Goal: Task Accomplishment & Management: Use online tool/utility

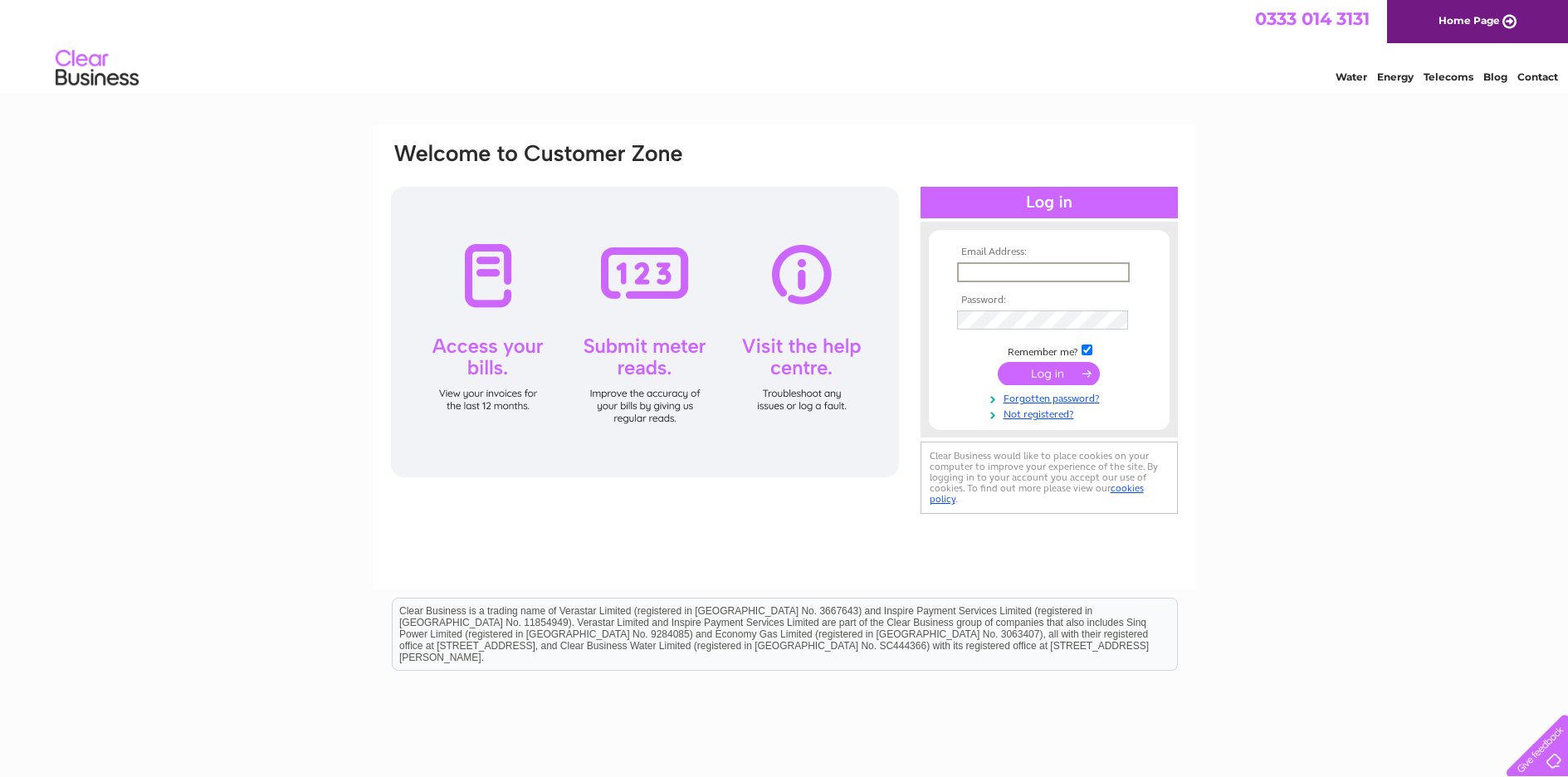
type input "deepa@pbsgroupuk.com"
click at [1048, 372] on input "submit" at bounding box center [1048, 373] width 102 height 23
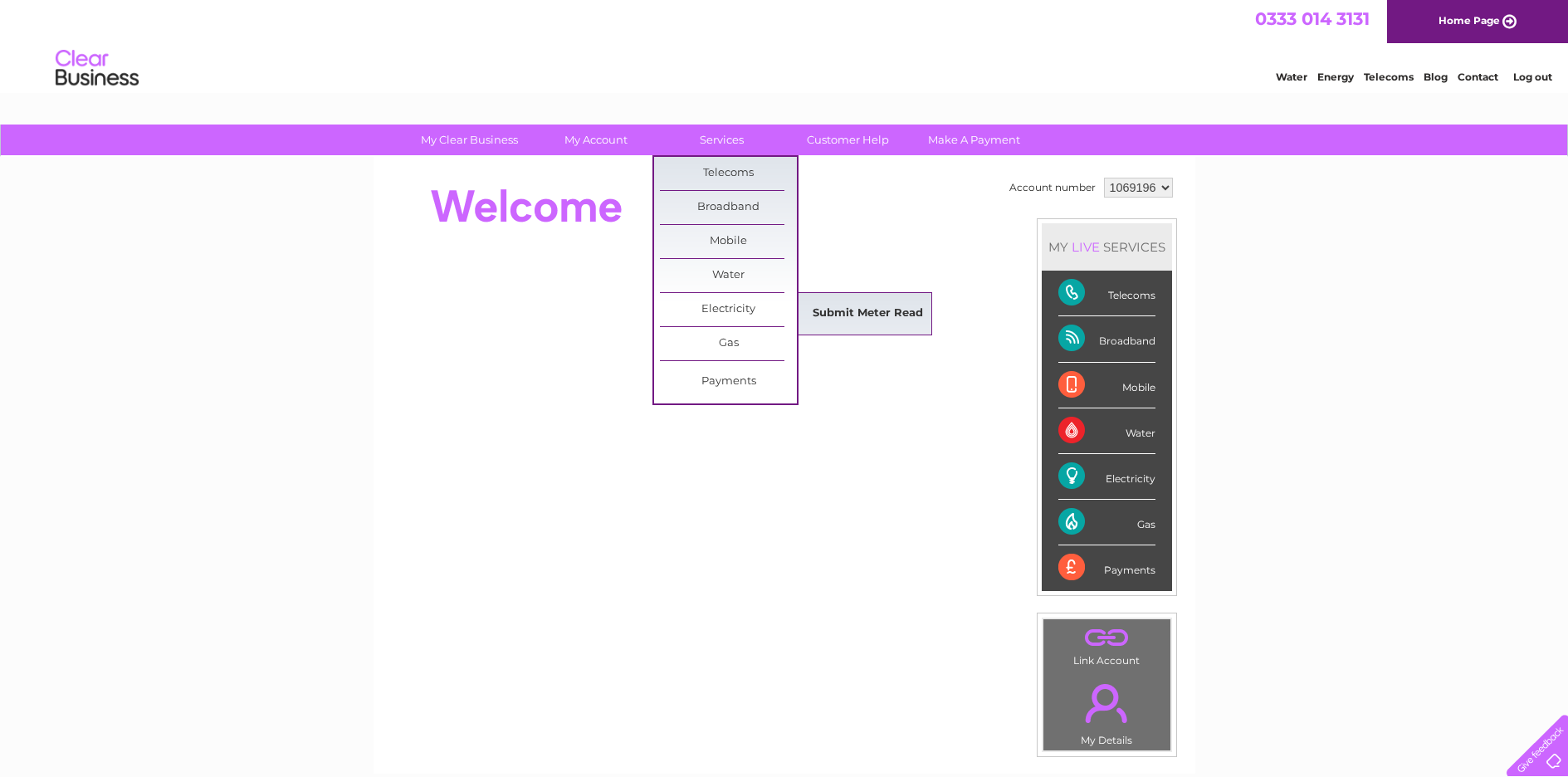
click at [837, 311] on link "Submit Meter Read" at bounding box center [867, 314] width 137 height 33
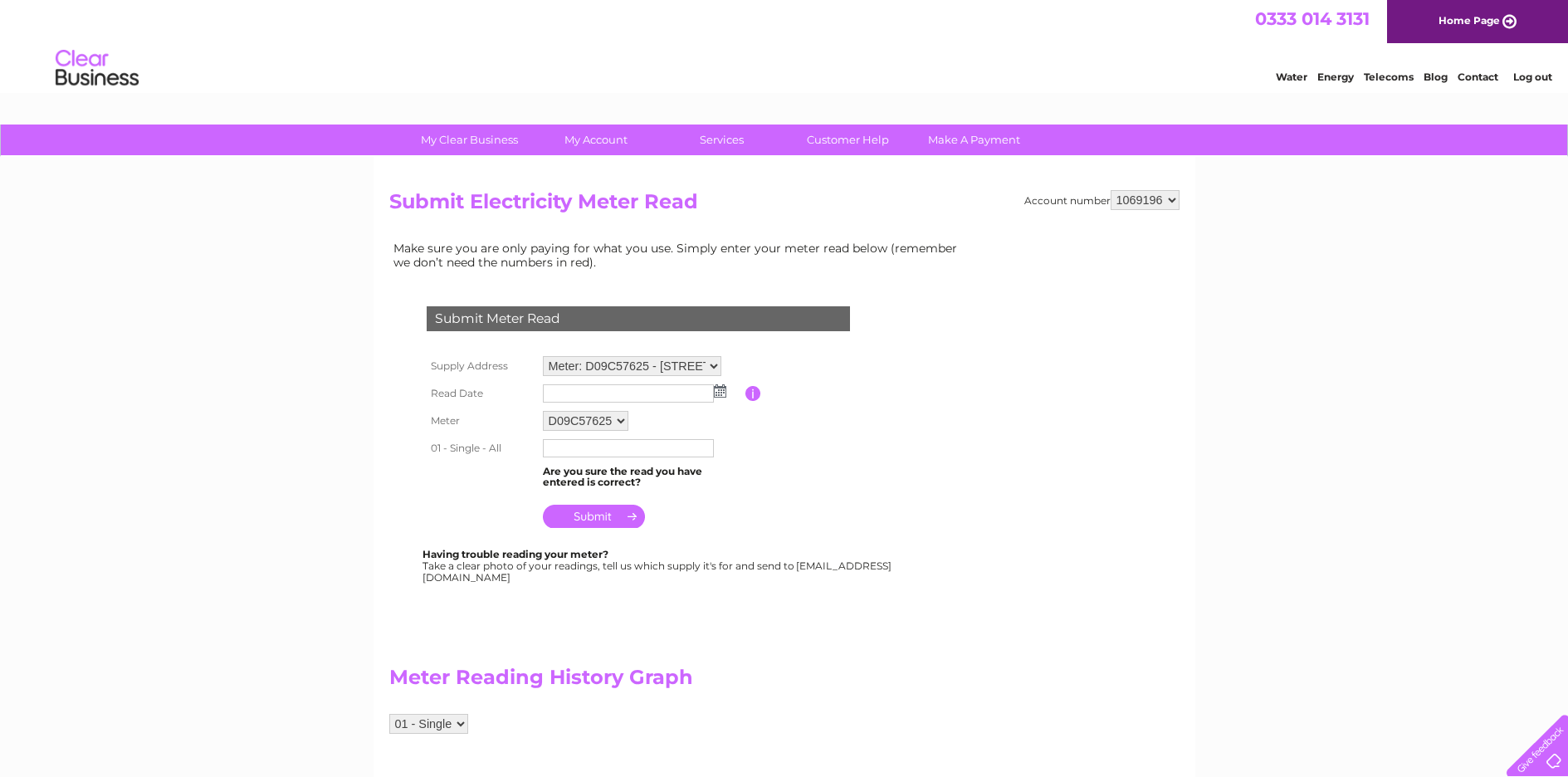
click at [609, 388] on input "text" at bounding box center [628, 393] width 171 height 19
click at [726, 390] on td at bounding box center [642, 394] width 206 height 28
click at [719, 388] on img at bounding box center [719, 390] width 12 height 13
click at [615, 479] on link "7" at bounding box center [611, 480] width 23 height 17
type input "2025/10/07"
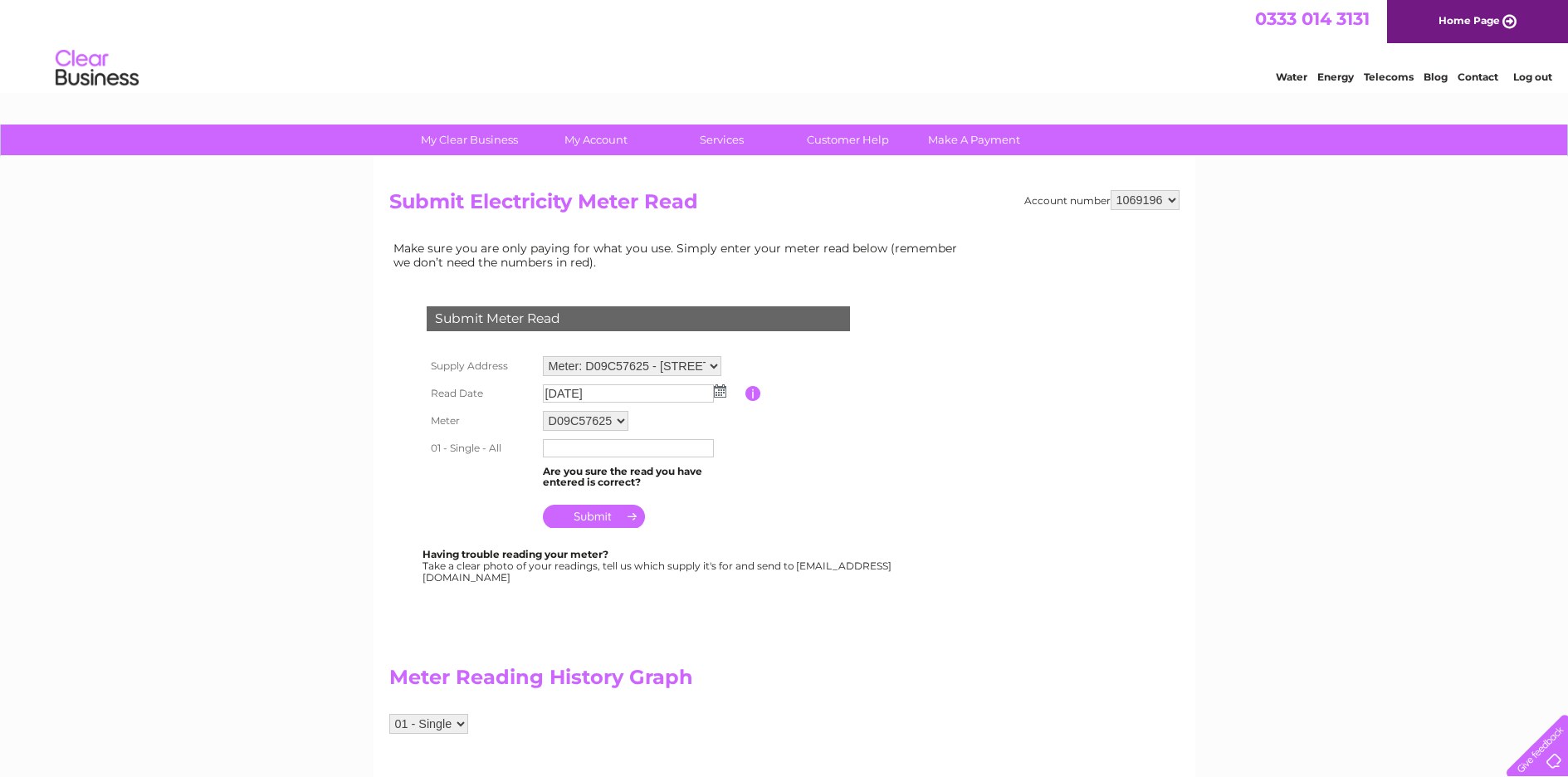
click at [590, 440] on input "text" at bounding box center [628, 448] width 171 height 19
click at [551, 449] on input "610204" at bounding box center [629, 448] width 173 height 20
type input "310204"
click at [613, 513] on input "submit" at bounding box center [594, 518] width 102 height 23
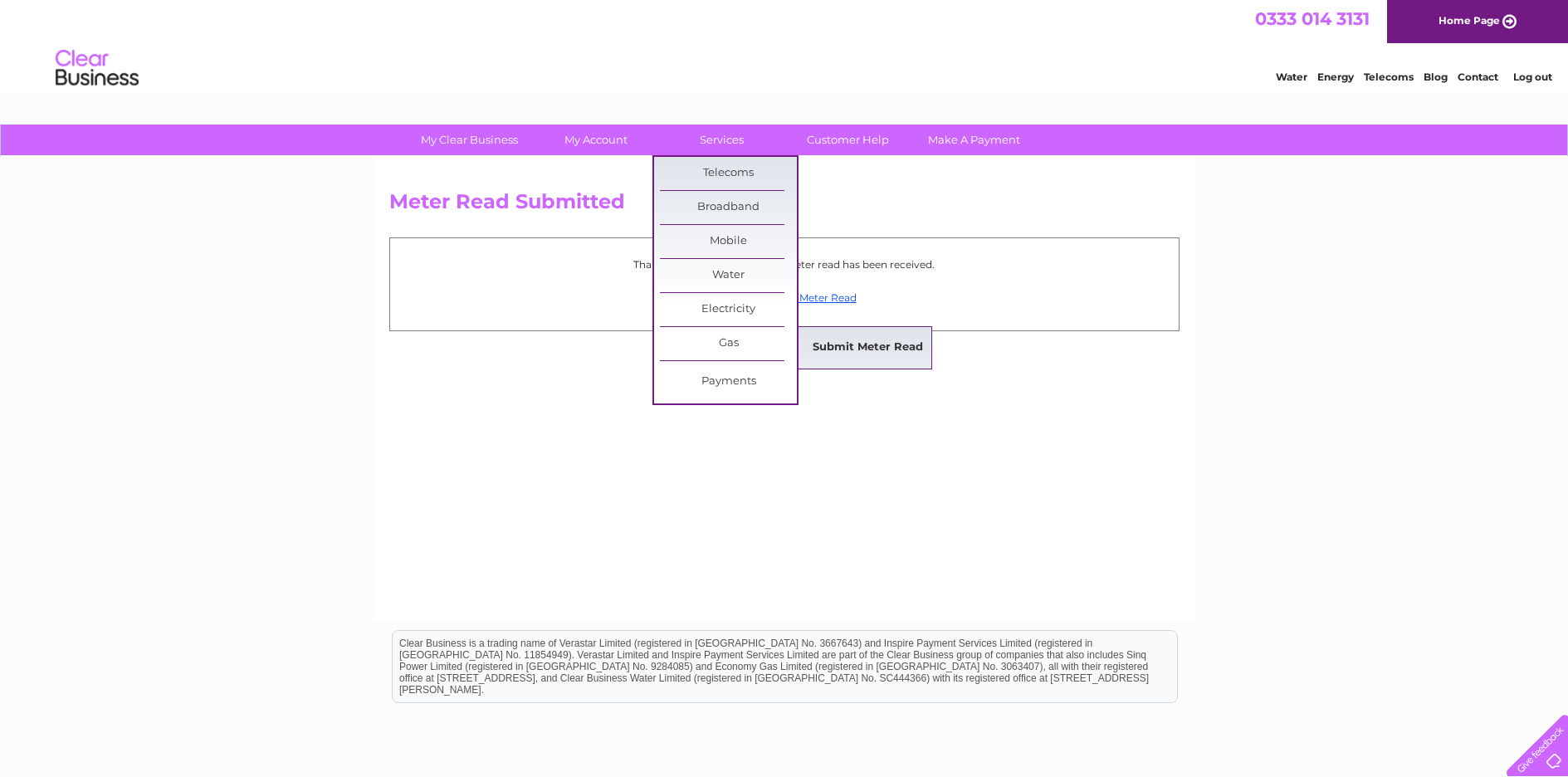
click at [812, 351] on link "Submit Meter Read" at bounding box center [867, 348] width 137 height 33
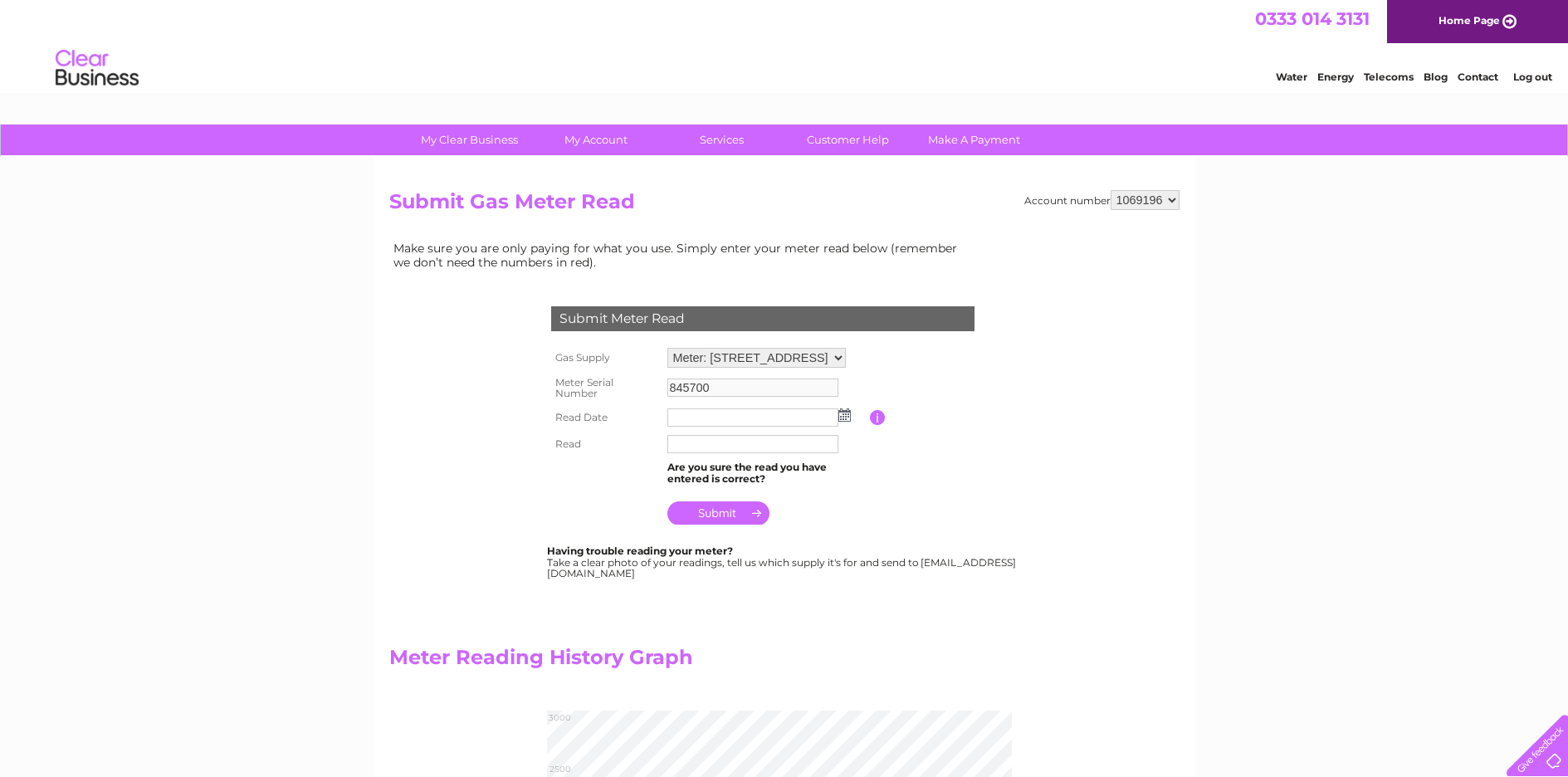
click at [843, 412] on img at bounding box center [844, 415] width 12 height 13
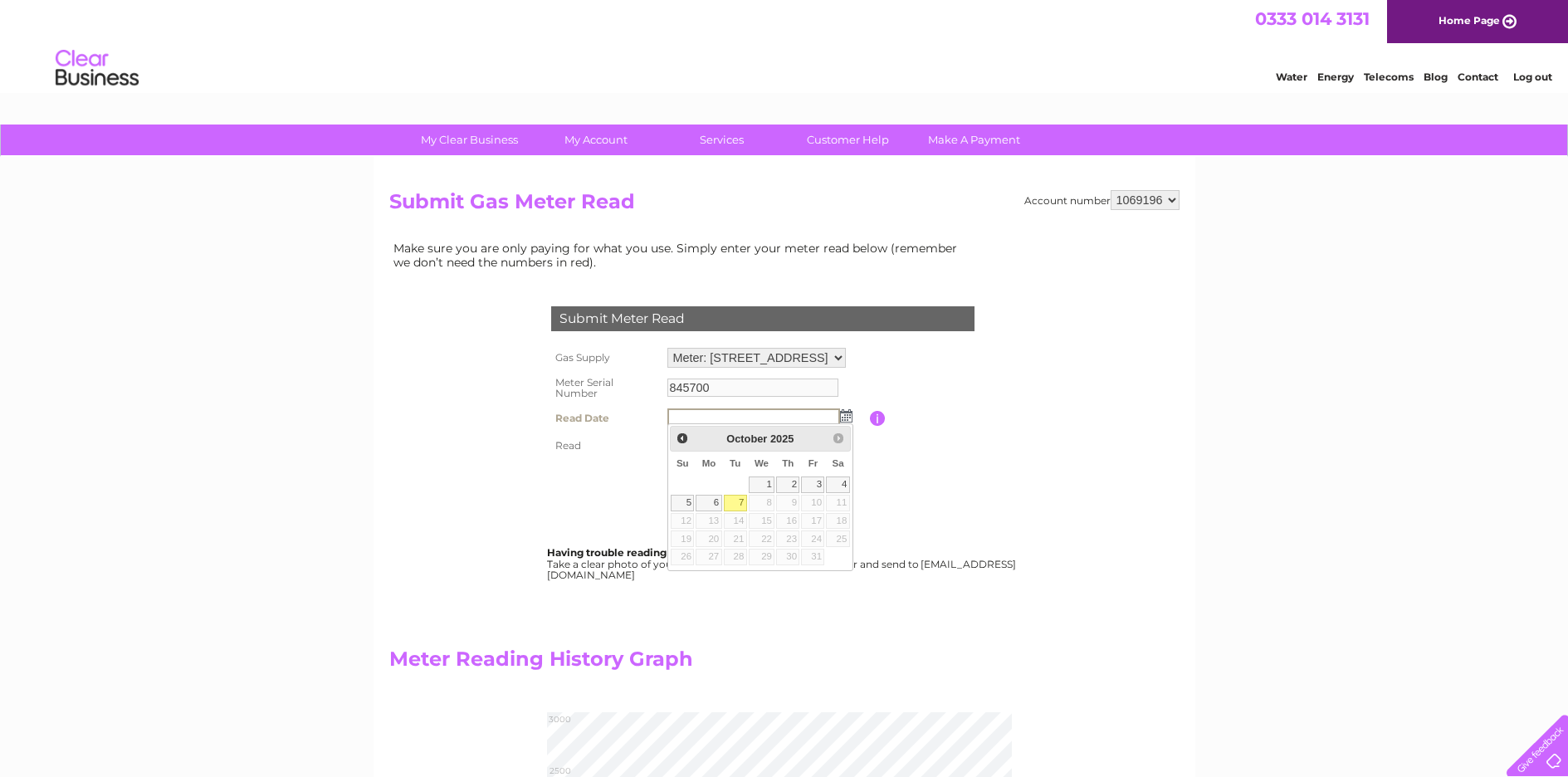
click at [740, 499] on link "7" at bounding box center [735, 503] width 23 height 17
type input "2025/10/07"
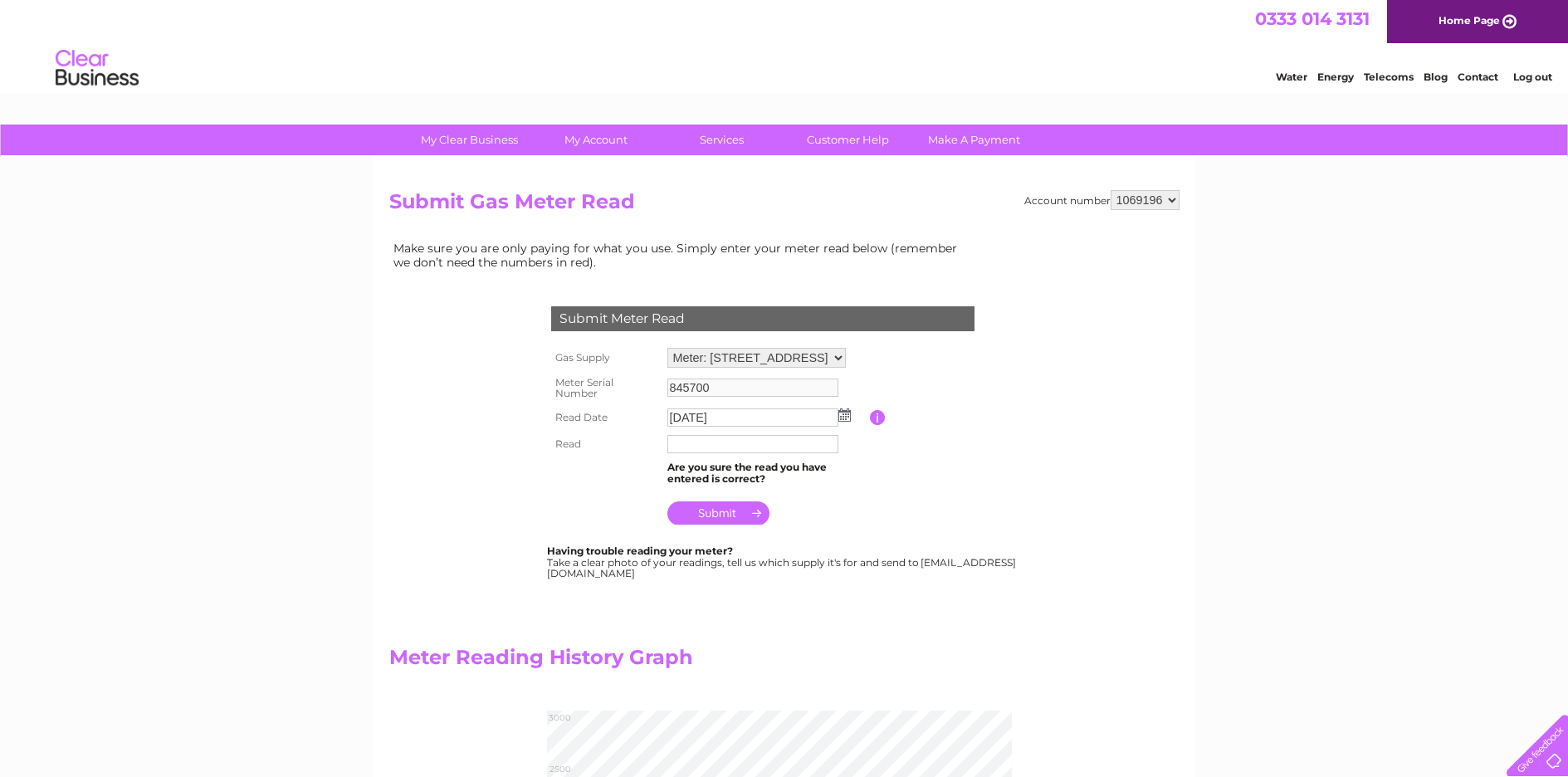
click at [714, 447] on input "text" at bounding box center [753, 444] width 171 height 19
type input "2818"
click at [739, 514] on input "submit" at bounding box center [718, 514] width 102 height 23
